Goal: Navigation & Orientation: Find specific page/section

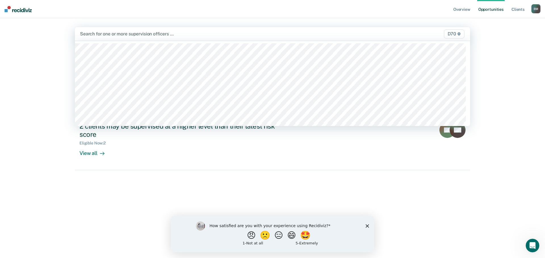
click at [108, 32] on div at bounding box center [214, 34] width 269 height 7
click at [245, 16] on nav "Overview Opportunities Client s [PERSON_NAME] Profile How it works Log Out" at bounding box center [272, 9] width 545 height 18
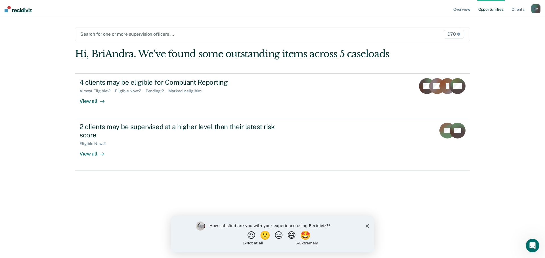
drag, startPoint x: 369, startPoint y: 227, endPoint x: 372, endPoint y: 224, distance: 4.4
click at [369, 227] on div "How satisfied are you with your experience using Recidiviz? 😠 🙁 😑 😄 🤩 1 - Not a…" at bounding box center [272, 234] width 203 height 37
click at [368, 226] on icon "Close survey" at bounding box center [366, 225] width 3 height 3
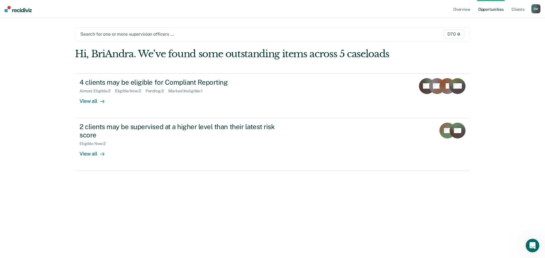
click at [116, 34] on div at bounding box center [214, 34] width 269 height 7
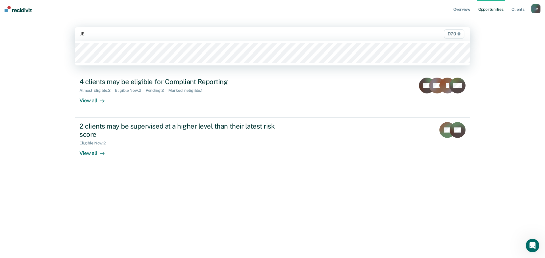
type input "J"
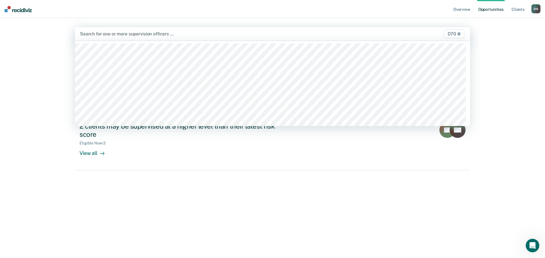
click at [452, 33] on span "D70" at bounding box center [454, 33] width 20 height 9
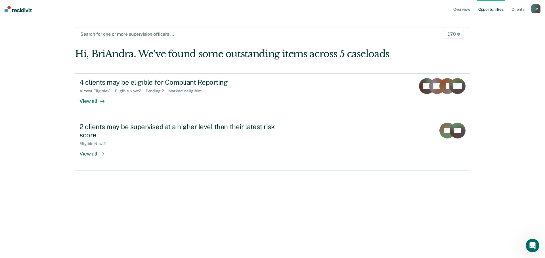
click at [452, 33] on span "D70" at bounding box center [453, 34] width 20 height 9
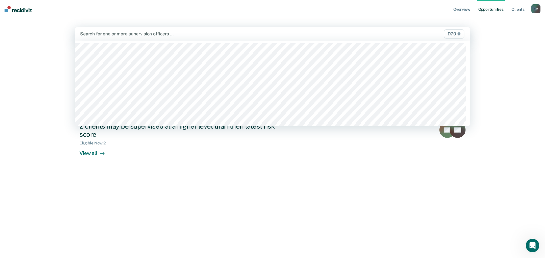
click at [452, 33] on span "D70" at bounding box center [454, 33] width 20 height 9
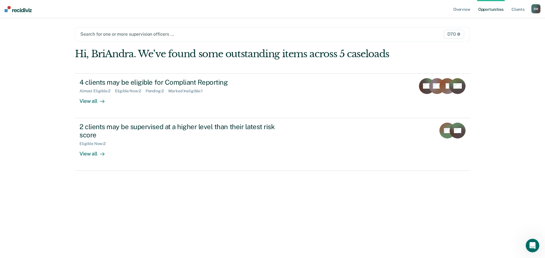
click at [459, 35] on icon at bounding box center [458, 34] width 3 height 3
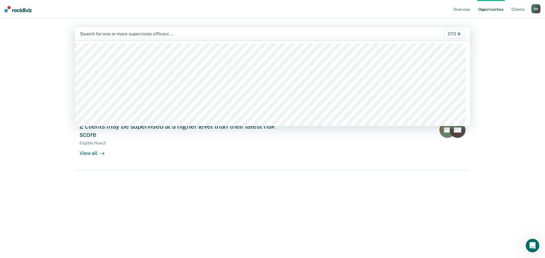
click at [459, 35] on icon at bounding box center [458, 33] width 3 height 3
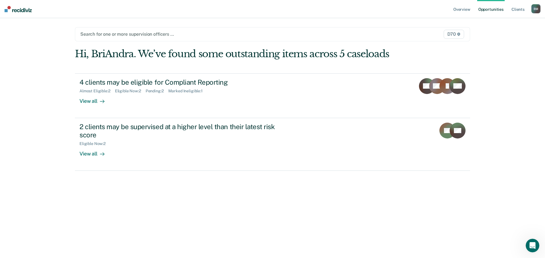
click at [453, 33] on span "D70" at bounding box center [453, 34] width 20 height 9
drag, startPoint x: 526, startPoint y: 32, endPoint x: 506, endPoint y: 32, distance: 19.6
click at [524, 32] on div "Overview Opportunities Client s [PERSON_NAME] Profile How it works Log Out Sear…" at bounding box center [272, 129] width 545 height 258
click at [89, 33] on div at bounding box center [214, 34] width 269 height 7
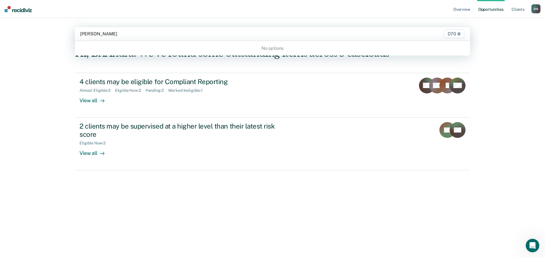
type input "[PERSON_NAME]"
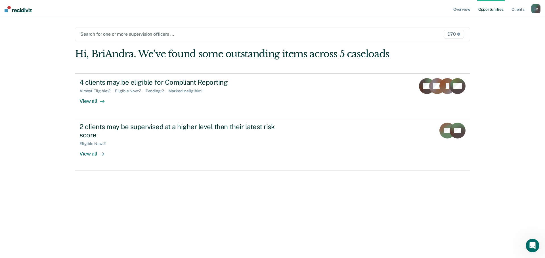
click at [452, 31] on span "D70" at bounding box center [453, 34] width 20 height 9
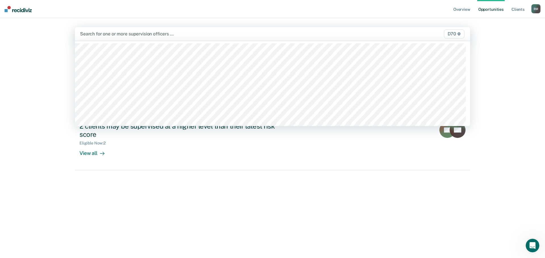
click at [460, 34] on span "D70" at bounding box center [454, 33] width 20 height 9
click at [458, 33] on icon at bounding box center [458, 33] width 3 height 3
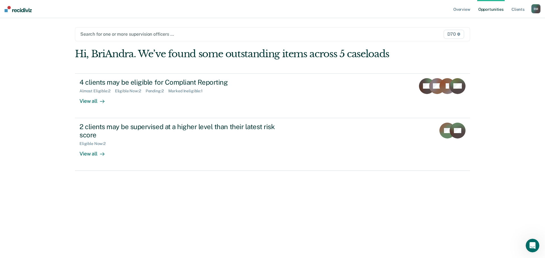
click at [458, 33] on icon at bounding box center [458, 34] width 3 height 3
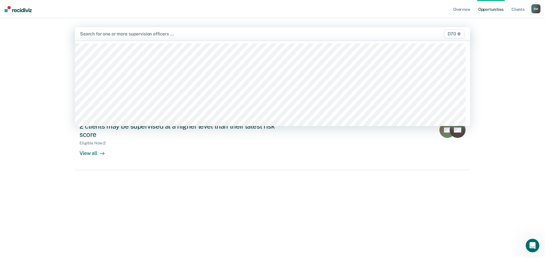
drag, startPoint x: 458, startPoint y: 33, endPoint x: 492, endPoint y: 42, distance: 35.5
click at [492, 42] on div "Overview Opportunities Client s [PERSON_NAME] Profile How it works Log Out 57 r…" at bounding box center [272, 129] width 545 height 258
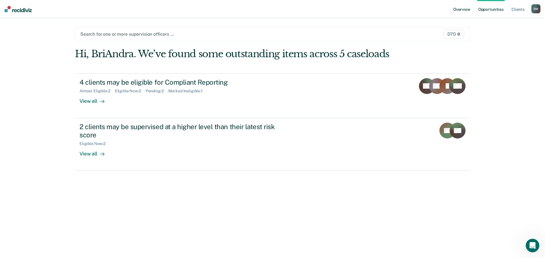
click at [460, 8] on link "Overview" at bounding box center [461, 9] width 19 height 18
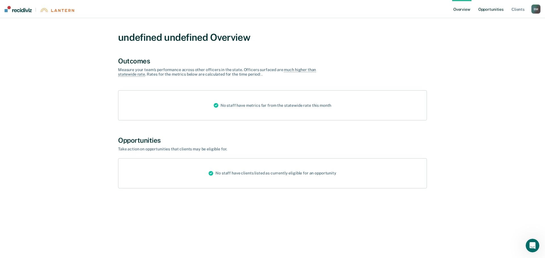
click at [496, 7] on link "Opportunities" at bounding box center [491, 9] width 28 height 18
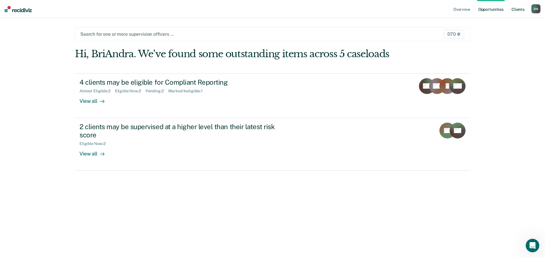
click at [518, 9] on link "Client s" at bounding box center [517, 9] width 15 height 18
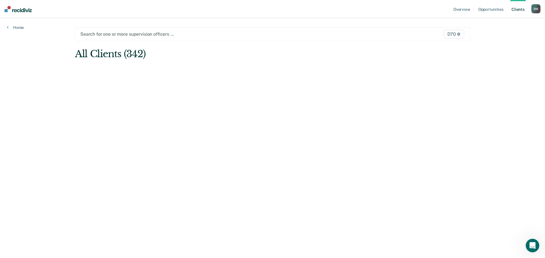
click at [536, 12] on div "B M" at bounding box center [535, 8] width 9 height 9
click at [488, 22] on div "Profile How it works Log Out" at bounding box center [512, 30] width 55 height 28
click at [499, 23] on link "Profile" at bounding box center [513, 23] width 46 height 5
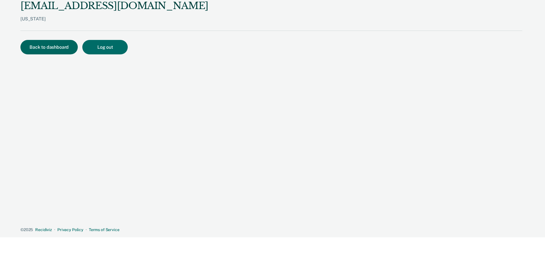
click at [47, 44] on button "Back to dashboard" at bounding box center [48, 47] width 57 height 14
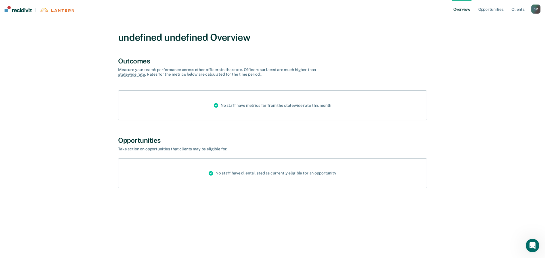
click at [461, 12] on link "Overview" at bounding box center [461, 9] width 19 height 18
click at [498, 6] on link "Opportunities" at bounding box center [491, 9] width 28 height 18
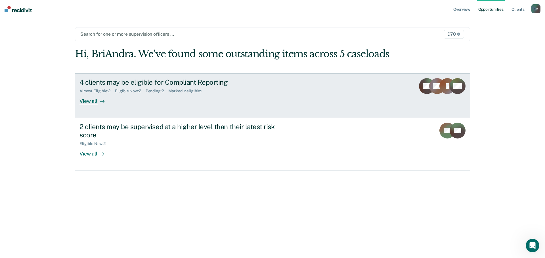
click at [105, 101] on div "View all" at bounding box center [95, 98] width 32 height 11
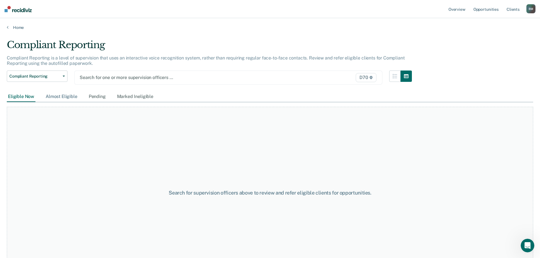
click at [71, 97] on div "Almost Eligible" at bounding box center [62, 97] width 34 height 10
click at [98, 100] on div "Pending" at bounding box center [97, 97] width 19 height 10
click at [144, 97] on div "Marked Ineligible" at bounding box center [135, 97] width 39 height 10
click at [18, 96] on div "Eligible Now" at bounding box center [21, 97] width 29 height 10
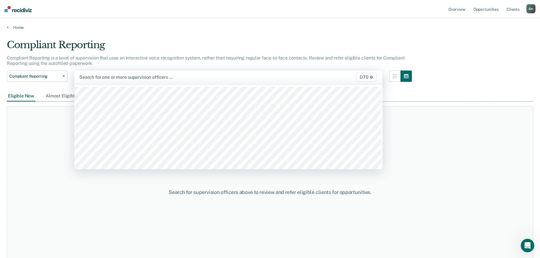
click at [100, 77] on div at bounding box center [183, 77] width 208 height 7
click at [182, 22] on div "Home" at bounding box center [270, 24] width 540 height 12
